Goal: Information Seeking & Learning: Learn about a topic

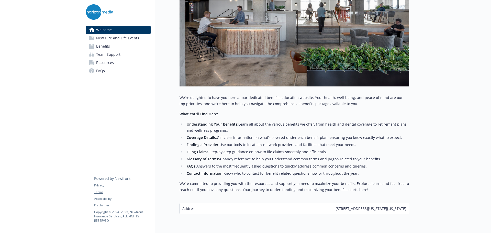
scroll to position [128, 0]
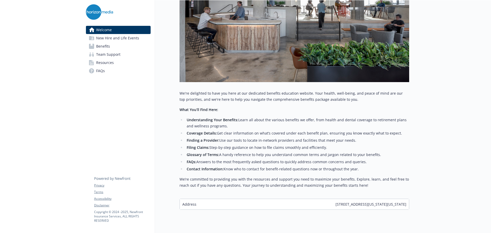
click at [108, 48] on span "Benefits" at bounding box center [103, 46] width 14 height 8
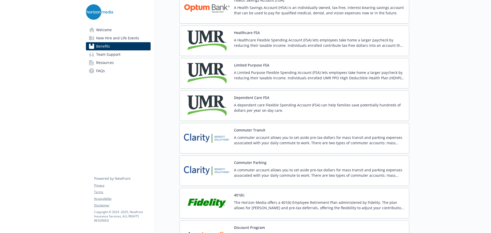
scroll to position [742, 0]
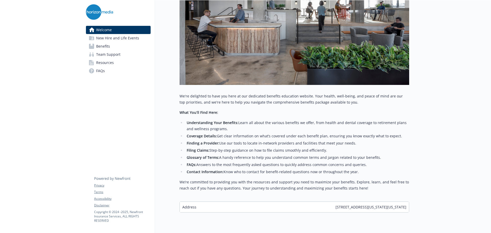
scroll to position [145, 0]
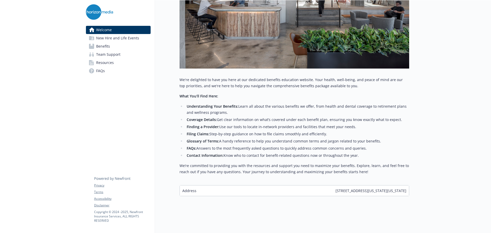
click at [98, 38] on span "New Hire and Life Events" at bounding box center [117, 38] width 43 height 8
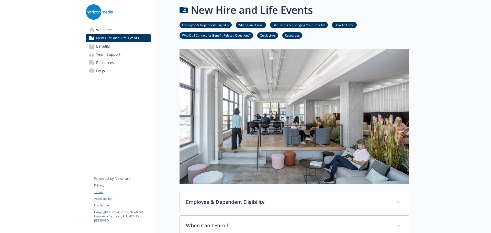
scroll to position [145, 0]
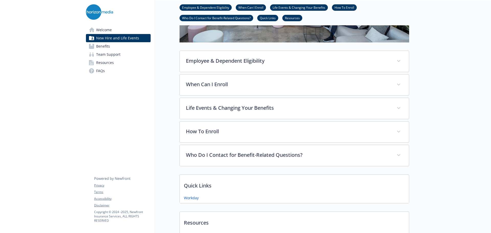
click at [101, 44] on span "Benefits" at bounding box center [103, 46] width 14 height 8
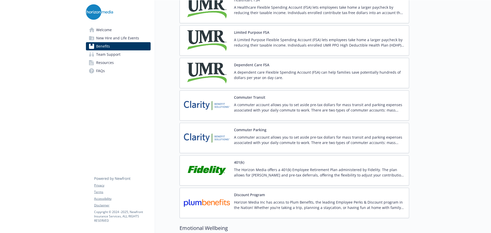
click at [239, 165] on button "401(k)" at bounding box center [239, 162] width 10 height 5
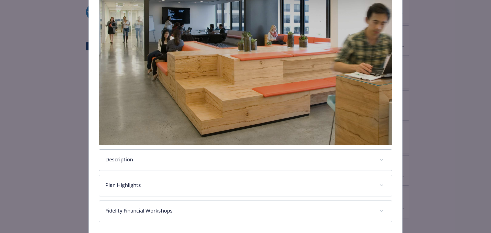
scroll to position [141, 0]
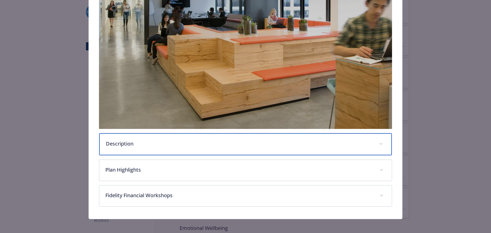
click at [216, 140] on p "Description" at bounding box center [239, 144] width 267 height 8
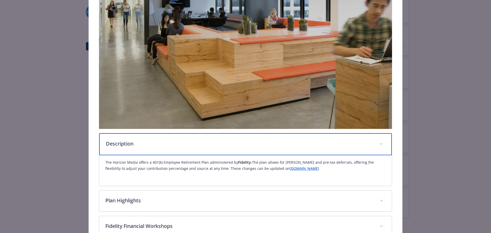
scroll to position [173, 0]
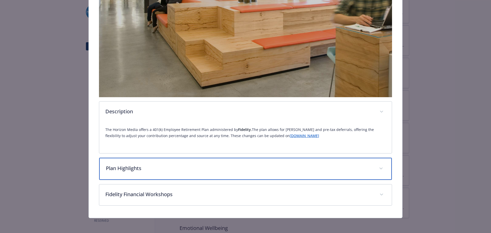
click at [275, 166] on p "Plan Highlights" at bounding box center [239, 169] width 267 height 8
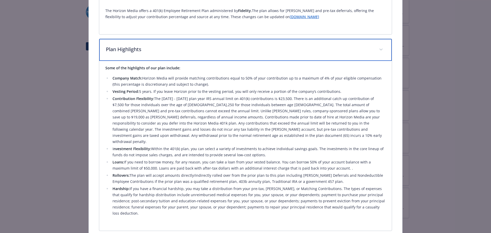
scroll to position [300, 0]
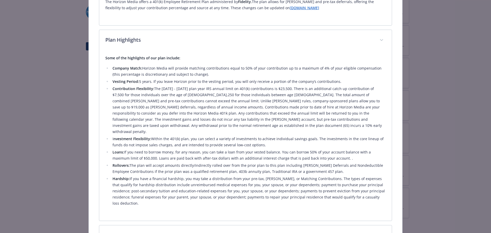
click at [298, 125] on li "Contribution Flexibility: The [DATE] - [DATE] plan year IRS annual limit on 401…" at bounding box center [248, 110] width 275 height 49
click at [302, 123] on li "Contribution Flexibility: The [DATE] - [DATE] plan year IRS annual limit on 401…" at bounding box center [248, 110] width 275 height 49
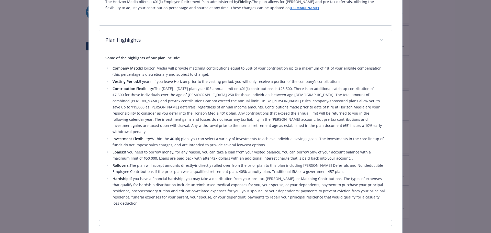
click at [302, 123] on li "Contribution Flexibility: The [DATE] - [DATE] plan year IRS annual limit on 401…" at bounding box center [248, 110] width 275 height 49
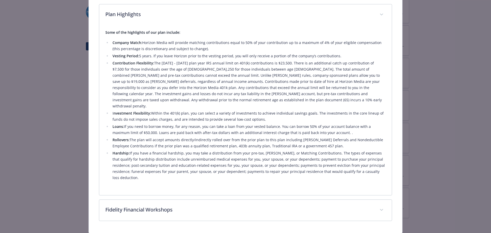
click at [320, 124] on li "Loans: If you need to borrow money, for any reason, you can take a loan from yo…" at bounding box center [248, 130] width 275 height 12
click at [325, 126] on li "Loans: If you need to borrow money, for any reason, you can take a loan from yo…" at bounding box center [248, 130] width 275 height 12
drag, startPoint x: 328, startPoint y: 126, endPoint x: 96, endPoint y: 122, distance: 232.2
click at [345, 150] on li "Hardship: If you have a financial hardship, you may take a distribution from yo…" at bounding box center [248, 165] width 275 height 31
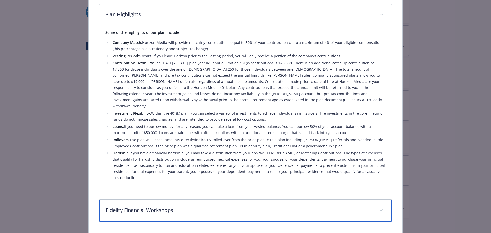
click at [311, 200] on div "Fidelity Financial Workshops" at bounding box center [245, 211] width 293 height 22
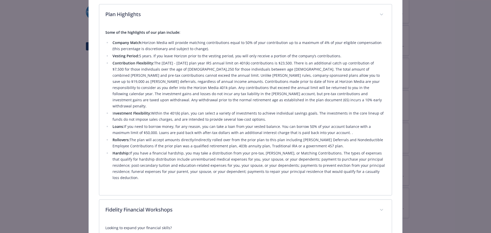
click at [286, 48] on li "Company Match: Horizon Media will provide matching contributions equal to 50% o…" at bounding box center [248, 46] width 275 height 12
drag, startPoint x: 155, startPoint y: 61, endPoint x: 250, endPoint y: 63, distance: 95.0
click at [250, 63] on li "Contribution Flexibility: The [DATE] - [DATE] plan year IRS annual limit on 401…" at bounding box center [248, 84] width 275 height 49
click at [283, 100] on li "Contribution Flexibility: The [DATE] - [DATE] plan year IRS annual limit on 401…" at bounding box center [248, 84] width 275 height 49
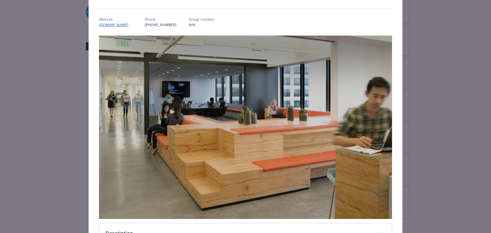
scroll to position [51, 0]
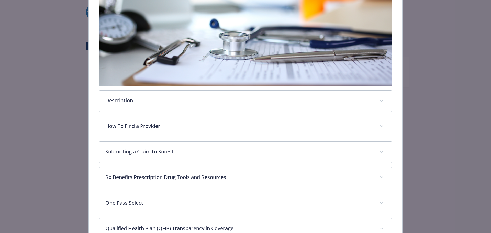
scroll to position [118, 0]
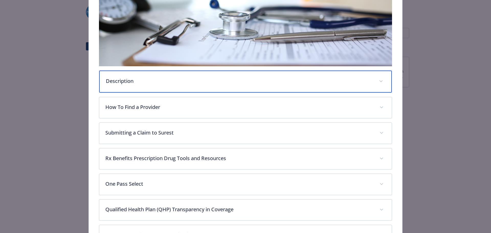
click at [268, 85] on div "Description" at bounding box center [245, 82] width 293 height 22
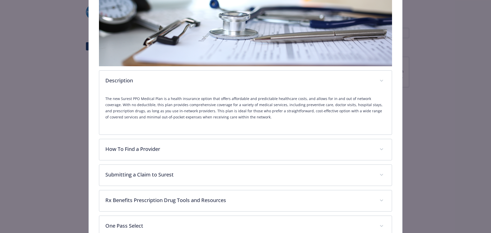
click at [270, 118] on p "The new Surest PPO Medical Plan is a health insurance option that offers afford…" at bounding box center [245, 108] width 281 height 25
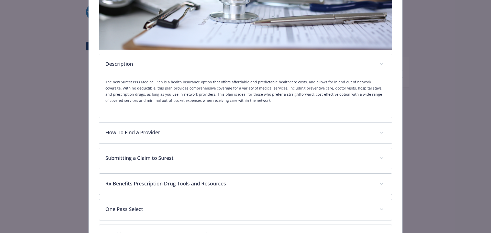
scroll to position [143, 0]
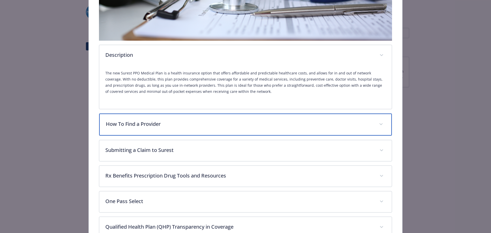
click at [287, 120] on p "How To Find a Provider" at bounding box center [239, 124] width 267 height 8
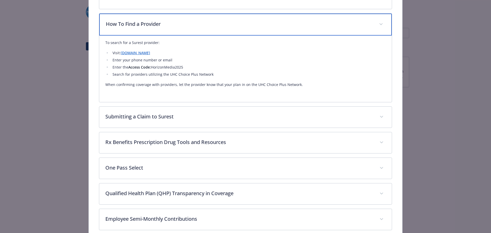
scroll to position [246, 0]
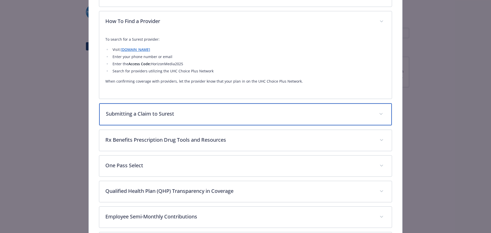
click at [287, 120] on div "Submitting a Claim to Surest" at bounding box center [245, 114] width 293 height 22
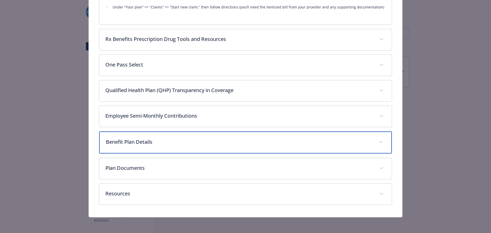
scroll to position [586, 0]
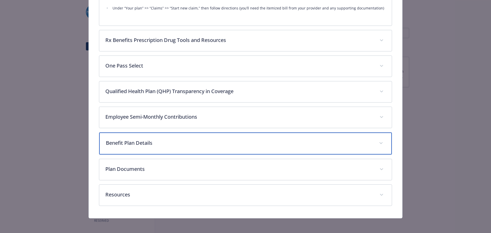
click at [269, 147] on div "Benefit Plan Details" at bounding box center [245, 144] width 293 height 22
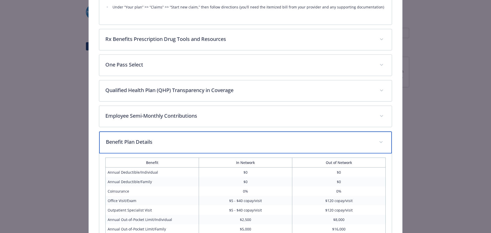
scroll to position [584, 0]
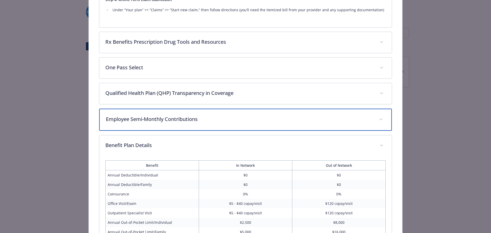
click at [251, 120] on p "Employee Semi-Monthly Contributions" at bounding box center [239, 119] width 267 height 8
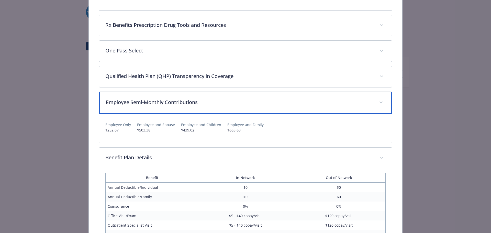
scroll to position [610, 0]
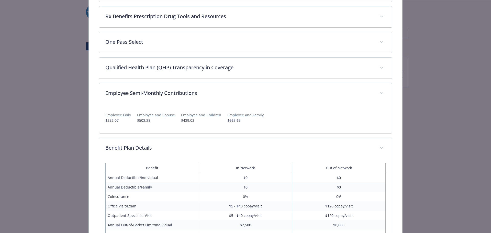
click at [258, 124] on div "Employee Only $252.07 Employee and Spouse $503.38 Employee and Children $439.02…" at bounding box center [245, 115] width 281 height 23
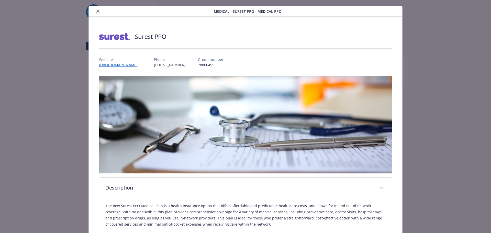
scroll to position [0, 0]
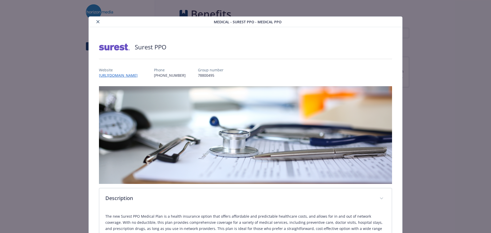
click at [97, 23] on icon "close" at bounding box center [97, 21] width 3 height 3
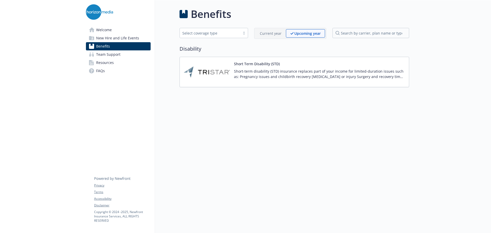
click at [311, 134] on div "Benefits Select coverage type Current year Upcoming year Disability Short Term …" at bounding box center [282, 116] width 254 height 233
click at [126, 46] on link "Benefits" at bounding box center [118, 46] width 65 height 8
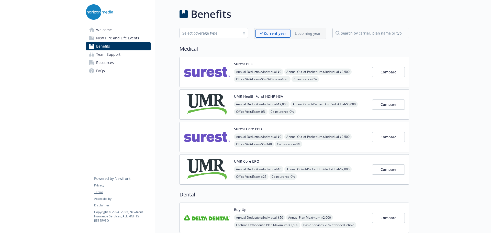
click at [192, 134] on img at bounding box center [207, 137] width 46 height 22
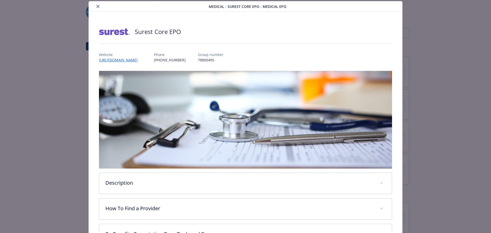
scroll to position [118, 0]
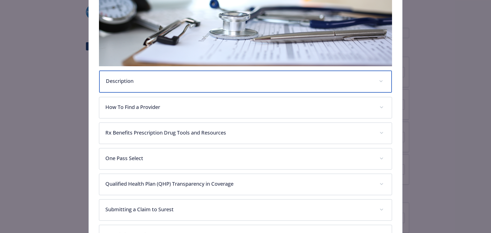
click at [267, 86] on div "Description" at bounding box center [245, 82] width 293 height 22
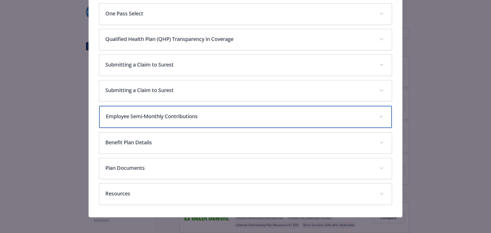
click at [254, 116] on p "Employee Semi-Monthly Contributions" at bounding box center [239, 117] width 267 height 8
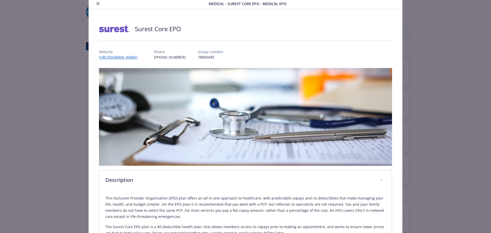
scroll to position [0, 0]
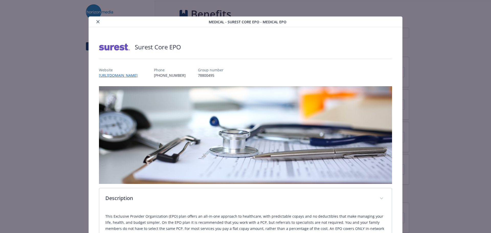
click at [98, 22] on icon "close" at bounding box center [97, 21] width 3 height 3
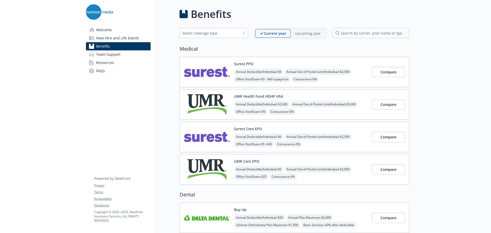
click at [272, 60] on div "Surest PPO Annual Deductible/Individual - $0 Annual Out-of-Pocket Limit/Individ…" at bounding box center [295, 72] width 230 height 30
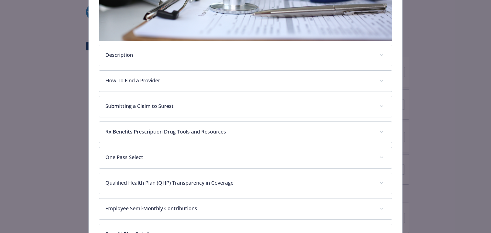
scroll to position [235, 0]
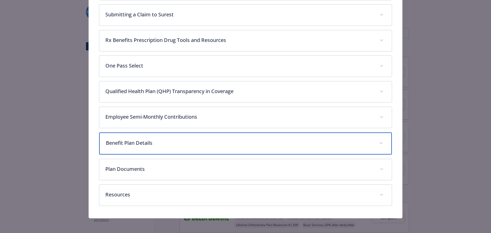
click at [185, 134] on div "Benefit Plan Details" at bounding box center [245, 144] width 293 height 22
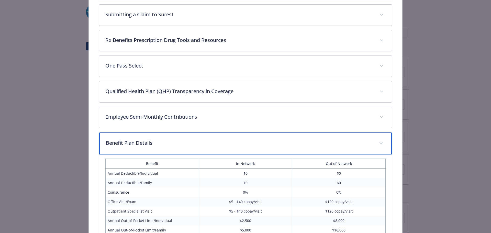
click at [185, 134] on div "Benefit Plan Details" at bounding box center [245, 144] width 293 height 22
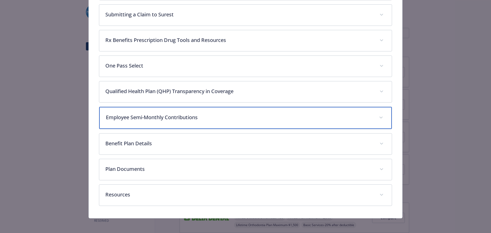
click at [188, 114] on p "Employee Semi-Monthly Contributions" at bounding box center [239, 118] width 267 height 8
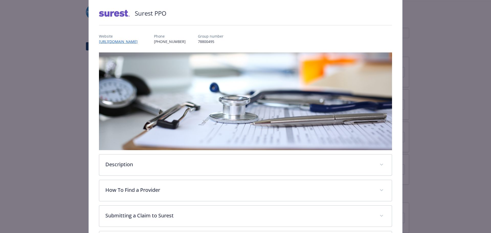
scroll to position [0, 0]
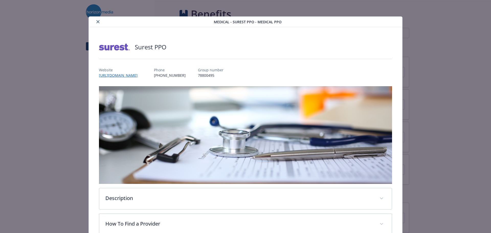
click at [97, 24] on button "close" at bounding box center [98, 22] width 6 height 6
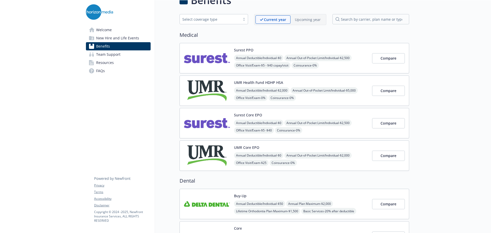
scroll to position [26, 0]
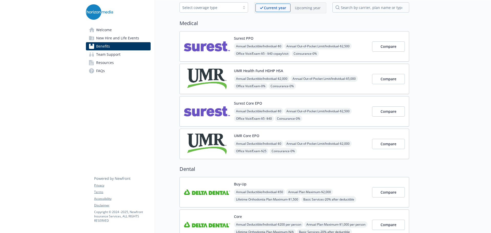
click at [302, 99] on div "Surest Core EPO Annual Deductible/Individual - $0 Annual Out-of-Pocket Limit/In…" at bounding box center [295, 111] width 230 height 30
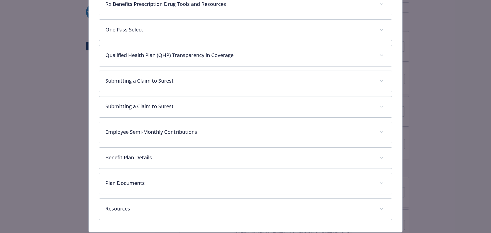
scroll to position [246, 0]
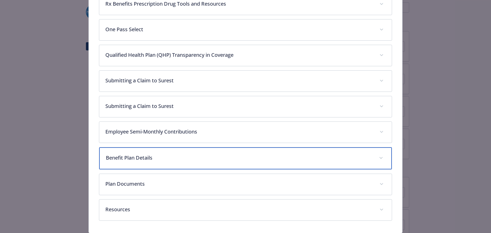
click at [262, 158] on p "Benefit Plan Details" at bounding box center [239, 158] width 267 height 8
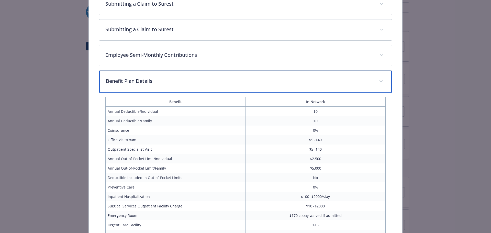
scroll to position [271, 0]
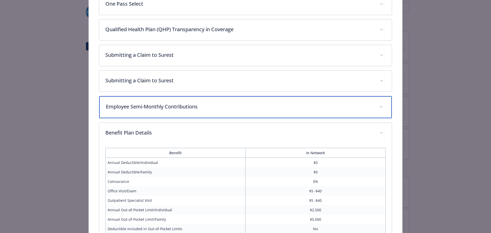
click at [255, 106] on p "Employee Semi-Monthly Contributions" at bounding box center [239, 107] width 267 height 8
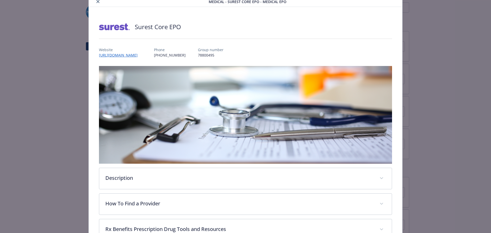
scroll to position [0, 0]
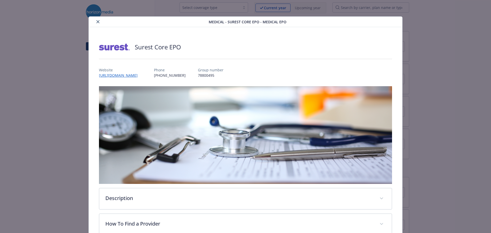
click at [97, 22] on icon "close" at bounding box center [97, 21] width 3 height 3
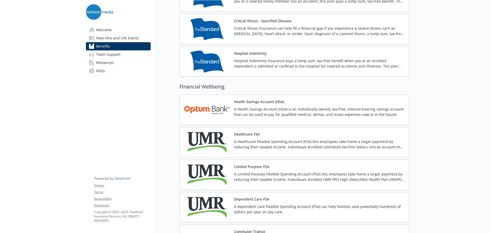
scroll to position [640, 0]
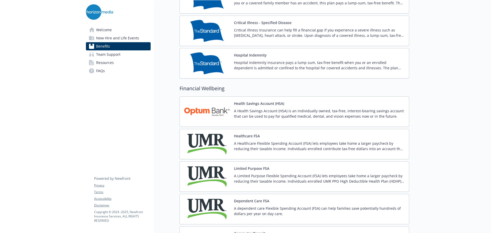
click at [309, 118] on p "A Health Savings Account (HSA) is an individually owned, tax-free, interest-bea…" at bounding box center [319, 113] width 171 height 11
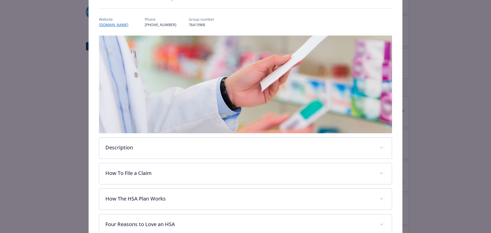
scroll to position [118, 0]
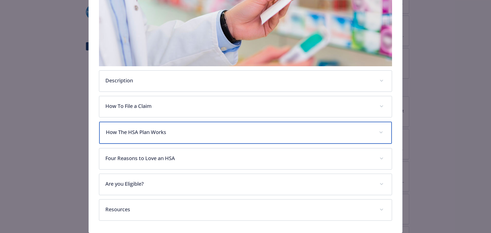
click at [283, 131] on p "How The HSA Plan Works" at bounding box center [239, 132] width 267 height 8
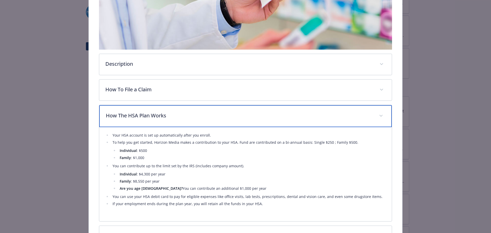
scroll to position [143, 0]
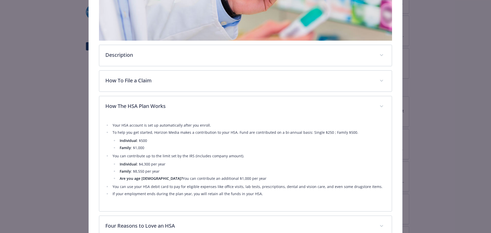
click at [282, 168] on ul "Individual : $4,300 per year Family : $8,550 per year Are you age 55? You can c…" at bounding box center [250, 171] width 274 height 20
click at [255, 162] on li "Individual : $4,300 per year" at bounding box center [252, 164] width 268 height 6
click at [255, 155] on li "You can contribute up to the limit set by the IRS (includes company amount). In…" at bounding box center [248, 167] width 275 height 29
click at [284, 138] on li "Individual : $500" at bounding box center [252, 141] width 268 height 6
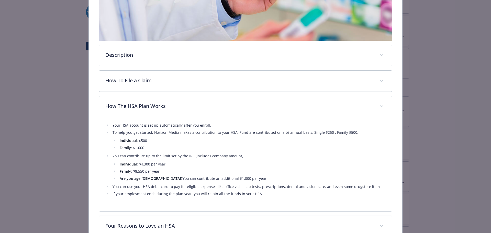
click at [284, 138] on li "Individual : $500" at bounding box center [252, 141] width 268 height 6
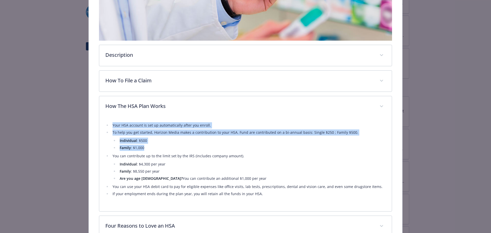
drag, startPoint x: 109, startPoint y: 121, endPoint x: 262, endPoint y: 165, distance: 159.7
click at [231, 155] on div "Your HSA account is set up automatically after you enroll. To help you get star…" at bounding box center [245, 161] width 281 height 88
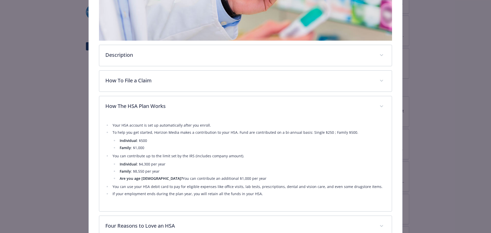
click at [292, 170] on li "Family : $8,550 per year" at bounding box center [252, 171] width 268 height 6
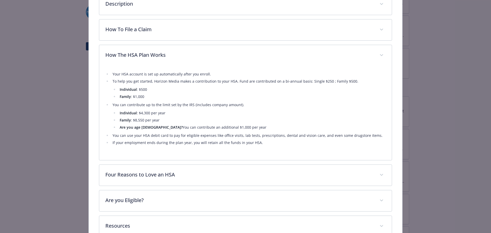
click at [291, 143] on li "If your employment ends during the plan year, you will retain all the funds in …" at bounding box center [248, 143] width 275 height 6
click at [289, 145] on li "If your employment ends during the plan year, you will retain all the funds in …" at bounding box center [248, 143] width 275 height 6
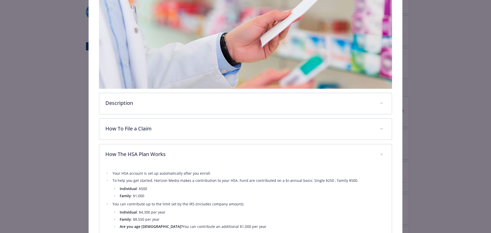
scroll to position [41, 0]
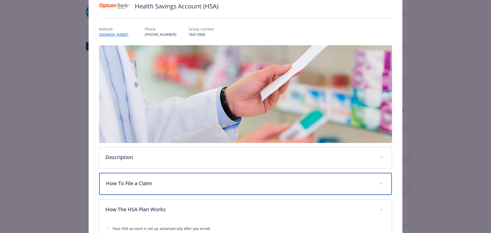
click at [208, 180] on p "How To File a Claim" at bounding box center [239, 184] width 267 height 8
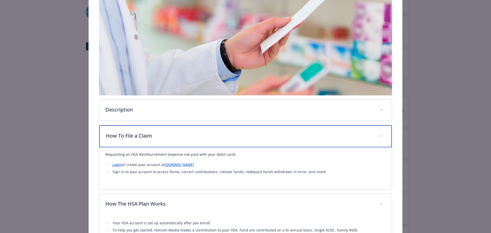
scroll to position [92, 0]
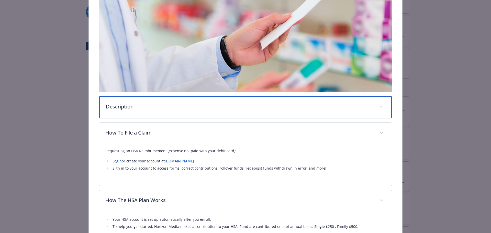
click at [249, 105] on p "Description" at bounding box center [239, 107] width 267 height 8
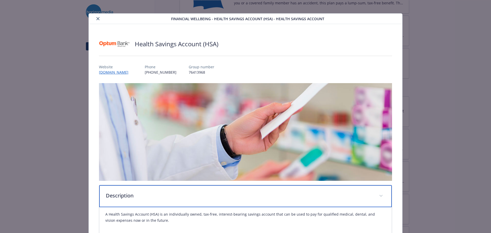
scroll to position [0, 0]
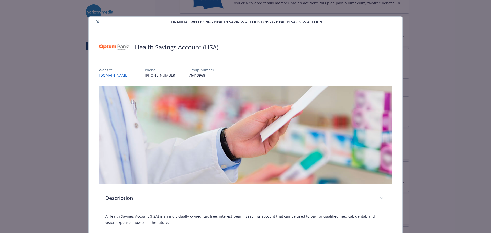
click at [93, 20] on div "details for plan Financial Wellbeing - Health Savings Account (HSA) - Health Sa…" at bounding box center [131, 22] width 80 height 6
click at [97, 21] on icon "close" at bounding box center [97, 21] width 3 height 3
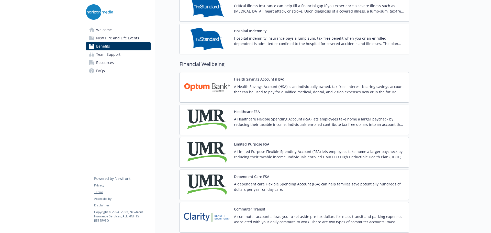
scroll to position [640, 0]
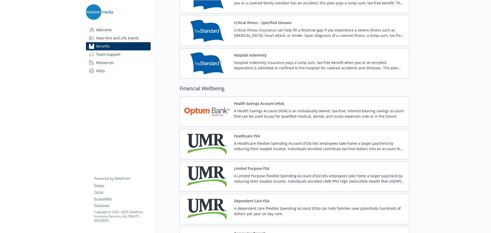
click at [293, 144] on p "A Healthcare Flexible Spending Account (FSA) lets employees take home a larger …" at bounding box center [319, 146] width 171 height 11
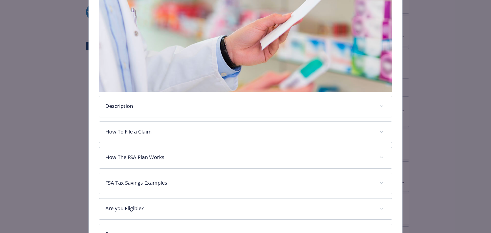
scroll to position [133, 0]
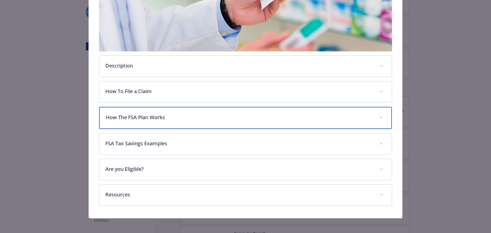
click at [241, 114] on p "How The FSA Plan Works" at bounding box center [239, 118] width 267 height 8
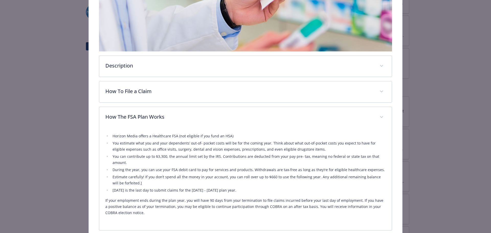
click at [319, 150] on li "You estimate what you and your dependents’ out-of- pocket costs will be for the…" at bounding box center [248, 146] width 275 height 12
click at [204, 163] on li "You can contribute up to $3,300, the annual limit set by the IRS. Contributions…" at bounding box center [248, 160] width 275 height 12
click at [325, 162] on li "You can contribute up to $3,300, the annual limit set by the IRS. Contributions…" at bounding box center [248, 160] width 275 height 12
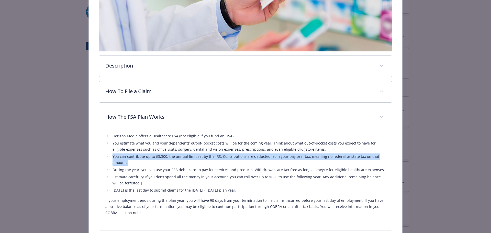
click at [325, 162] on li "You can contribute up to $3,300, the annual limit set by the IRS. Contributions…" at bounding box center [248, 160] width 275 height 12
click at [364, 162] on li "You can contribute up to $3,300, the annual limit set by the IRS. Contributions…" at bounding box center [248, 160] width 275 height 12
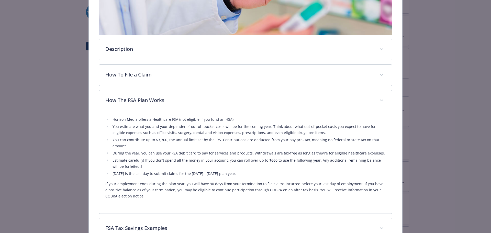
scroll to position [158, 0]
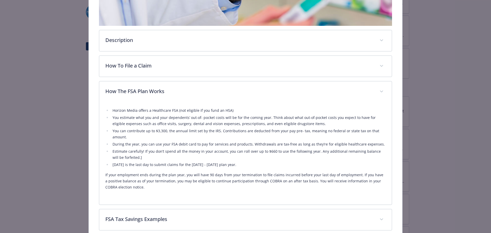
click at [245, 167] on div "Horizon Media offers a Healthcare FSA (not eligible if you fund an HSA) You est…" at bounding box center [245, 148] width 281 height 83
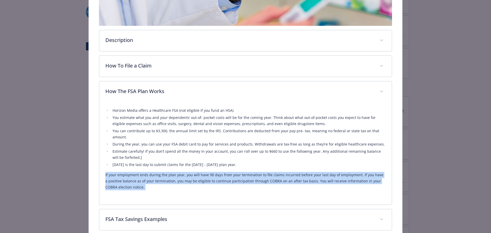
click at [245, 167] on div "Horizon Media offers a Healthcare FSA (not eligible if you fund an HSA) You est…" at bounding box center [245, 148] width 281 height 83
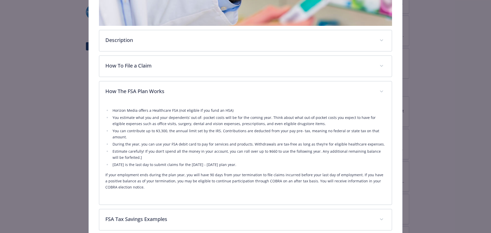
drag, startPoint x: 245, startPoint y: 167, endPoint x: 242, endPoint y: 163, distance: 5.6
click at [242, 163] on li "11/15/2026 is the last day to submit claims for the 2025 - 2026 plan year." at bounding box center [248, 165] width 275 height 6
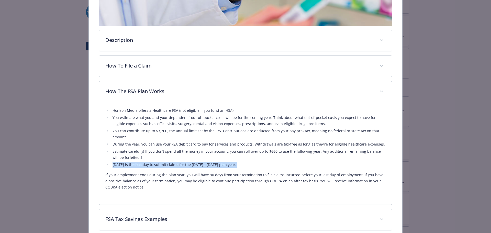
click at [242, 163] on li "11/15/2026 is the last day to submit claims for the 2025 - 2026 plan year." at bounding box center [248, 165] width 275 height 6
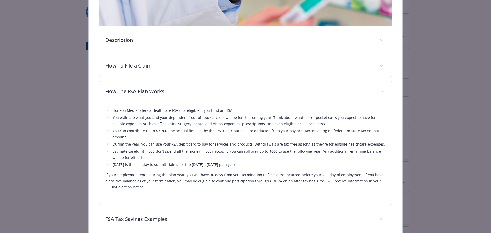
drag, startPoint x: 242, startPoint y: 163, endPoint x: 219, endPoint y: 164, distance: 22.5
click at [219, 164] on li "11/15/2026 is the last day to submit claims for the 2025 - 2026 plan year." at bounding box center [248, 165] width 275 height 6
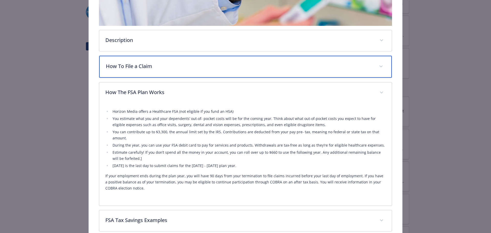
click at [300, 62] on p "How To File a Claim" at bounding box center [239, 66] width 267 height 8
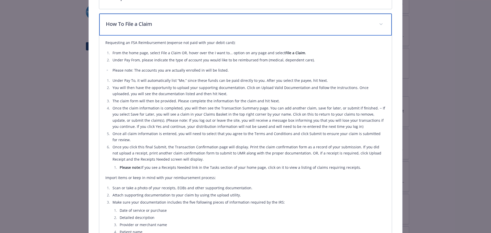
scroll to position [209, 0]
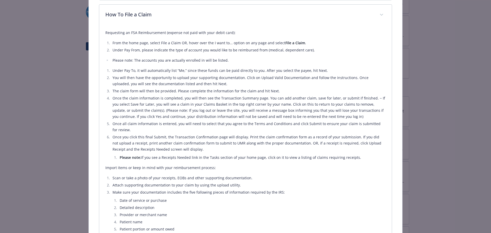
click at [282, 89] on li "The claim form will then be provided. Please complete the information for the c…" at bounding box center [248, 91] width 275 height 6
drag, startPoint x: 282, startPoint y: 89, endPoint x: 171, endPoint y: 115, distance: 114.5
click at [171, 115] on li "Once the claim information is completed, you will then see the Transaction Summ…" at bounding box center [248, 107] width 275 height 25
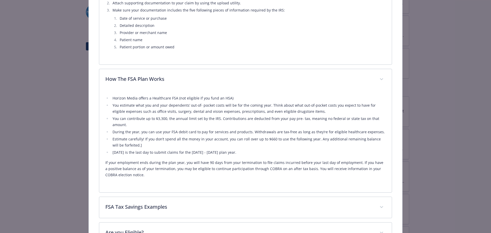
scroll to position [456, 0]
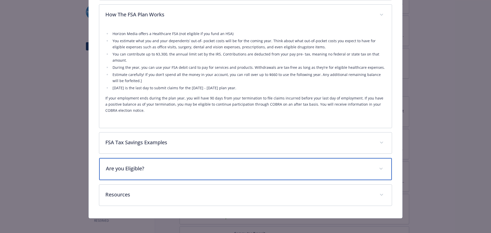
click at [230, 169] on p "Are you Eligible?" at bounding box center [239, 169] width 267 height 8
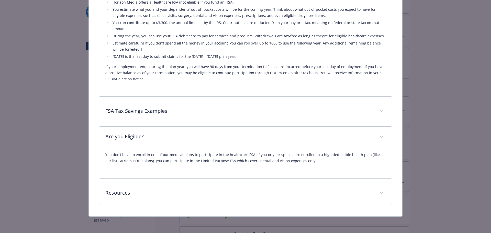
scroll to position [487, 0]
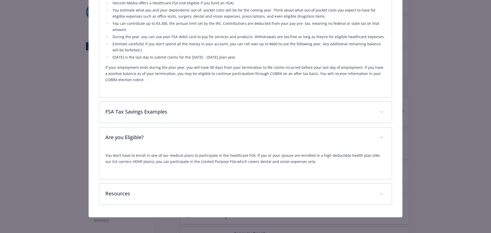
click at [338, 161] on p "You don’t have to enroll in one of our medical plans to participate in the heal…" at bounding box center [245, 159] width 281 height 12
click at [340, 161] on p "You don’t have to enroll in one of our medical plans to participate in the heal…" at bounding box center [245, 159] width 281 height 12
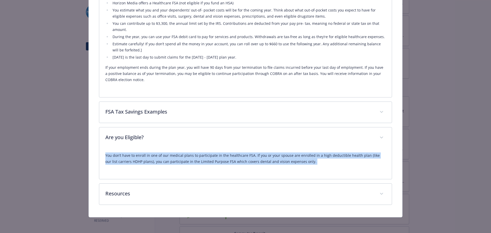
click at [340, 161] on p "You don’t have to enroll in one of our medical plans to participate in the heal…" at bounding box center [245, 159] width 281 height 12
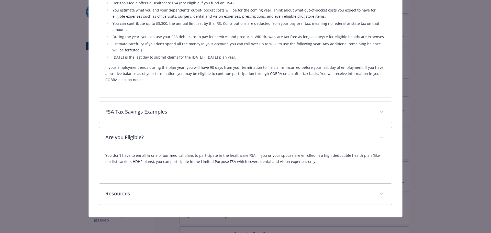
drag, startPoint x: 340, startPoint y: 161, endPoint x: 334, endPoint y: 163, distance: 6.2
click at [334, 163] on p "You don’t have to enroll in one of our medical plans to participate in the heal…" at bounding box center [245, 159] width 281 height 12
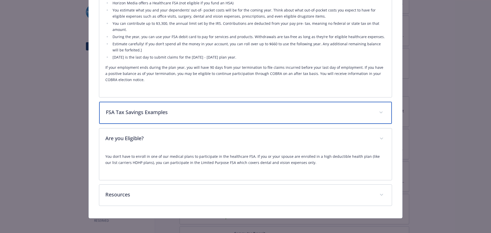
click at [232, 112] on p "FSA Tax Savings Examples" at bounding box center [239, 113] width 267 height 8
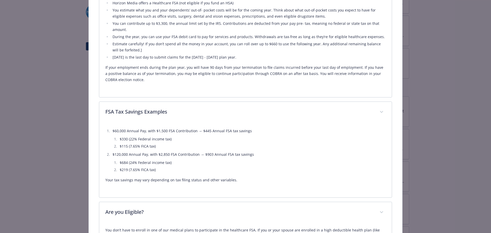
click at [240, 171] on li "$219 (7.65% FICA tax)" at bounding box center [252, 170] width 268 height 6
click at [297, 176] on div "$60,000 Annual Pay, with $1,500 FSA Contribution → $445 Annual FSA tax savings …" at bounding box center [245, 155] width 281 height 55
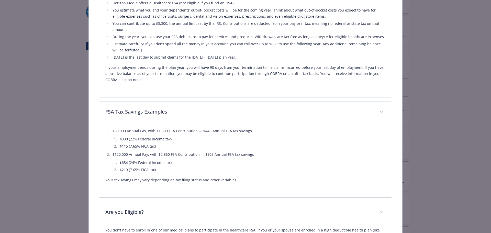
click at [297, 176] on div "$60,000 Annual Pay, with $1,500 FSA Contribution → $445 Annual FSA tax savings …" at bounding box center [245, 155] width 281 height 55
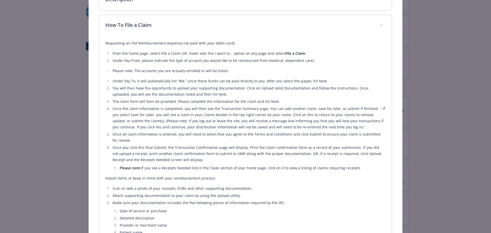
scroll to position [205, 0]
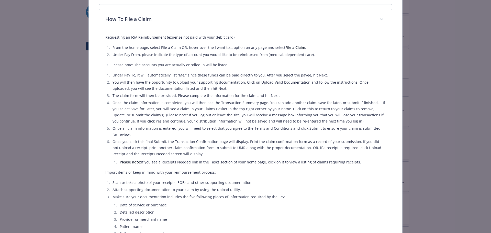
click at [287, 87] on li "You will then have the opportunity to upload your supporting documentation. Cli…" at bounding box center [248, 85] width 275 height 12
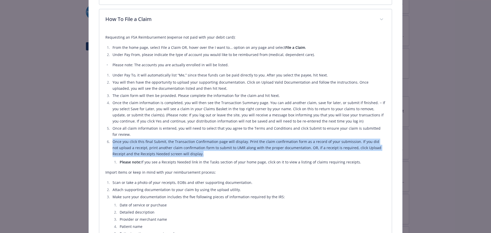
drag, startPoint x: 112, startPoint y: 139, endPoint x: 305, endPoint y: 154, distance: 192.8
click at [305, 154] on li "Once you click this final Submit, the Transaction Confirmation page will displa…" at bounding box center [248, 152] width 275 height 27
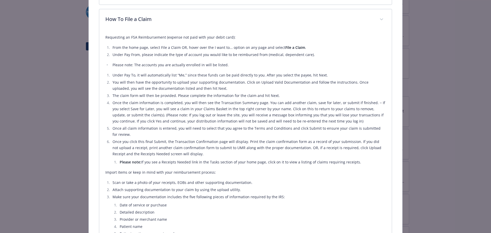
click at [305, 154] on li "Once you click this final Submit, the Transaction Confirmation page will displa…" at bounding box center [248, 152] width 275 height 27
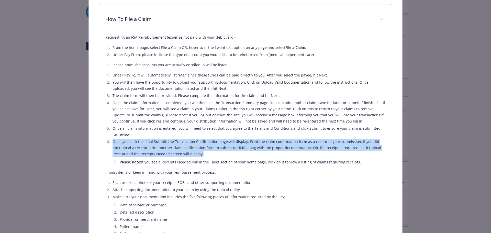
click at [305, 154] on li "Once you click this final Submit, the Transaction Confirmation page will displa…" at bounding box center [248, 152] width 275 height 27
click at [336, 153] on li "Once you click this final Submit, the Transaction Confirmation page will displa…" at bounding box center [248, 152] width 275 height 27
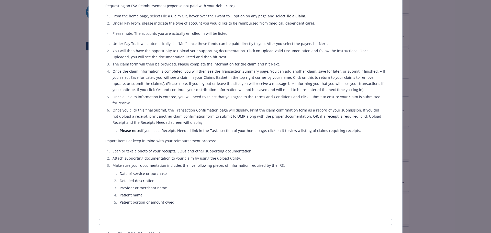
scroll to position [256, 0]
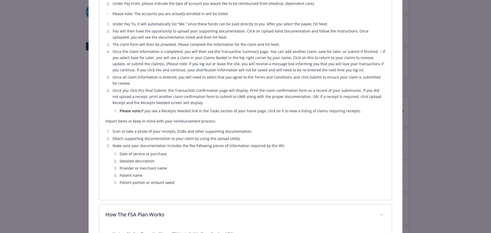
click at [297, 144] on li "Make sure your documentation includes the five following pieces of information …" at bounding box center [248, 164] width 275 height 43
click at [294, 149] on li "Make sure your documentation includes the five following pieces of information …" at bounding box center [248, 164] width 275 height 43
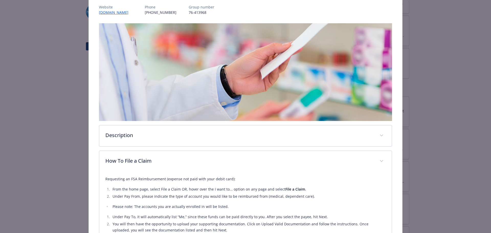
scroll to position [0, 0]
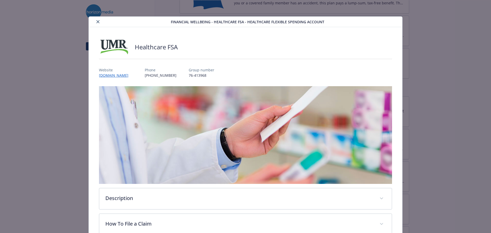
click at [96, 21] on icon "close" at bounding box center [97, 21] width 3 height 3
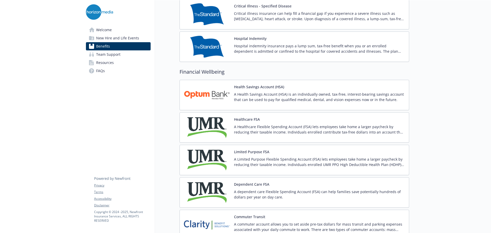
scroll to position [665, 0]
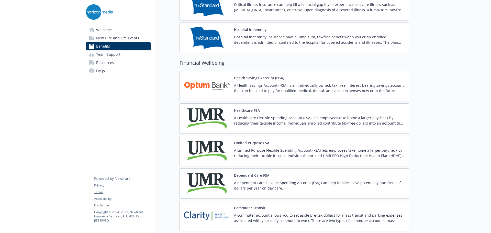
click at [434, 137] on div at bounding box center [451, 93] width 82 height 1517
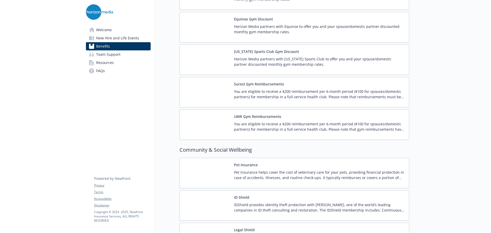
scroll to position [1229, 0]
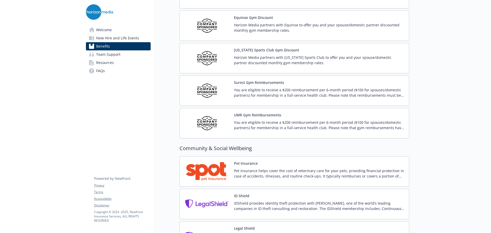
drag, startPoint x: 433, startPoint y: 134, endPoint x: 437, endPoint y: 179, distance: 44.9
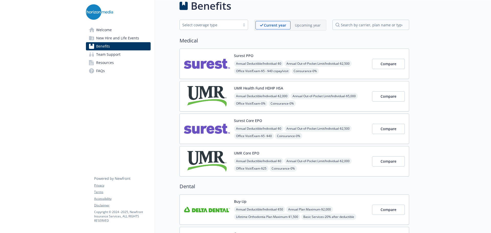
scroll to position [0, 0]
